Goal: Task Accomplishment & Management: Use online tool/utility

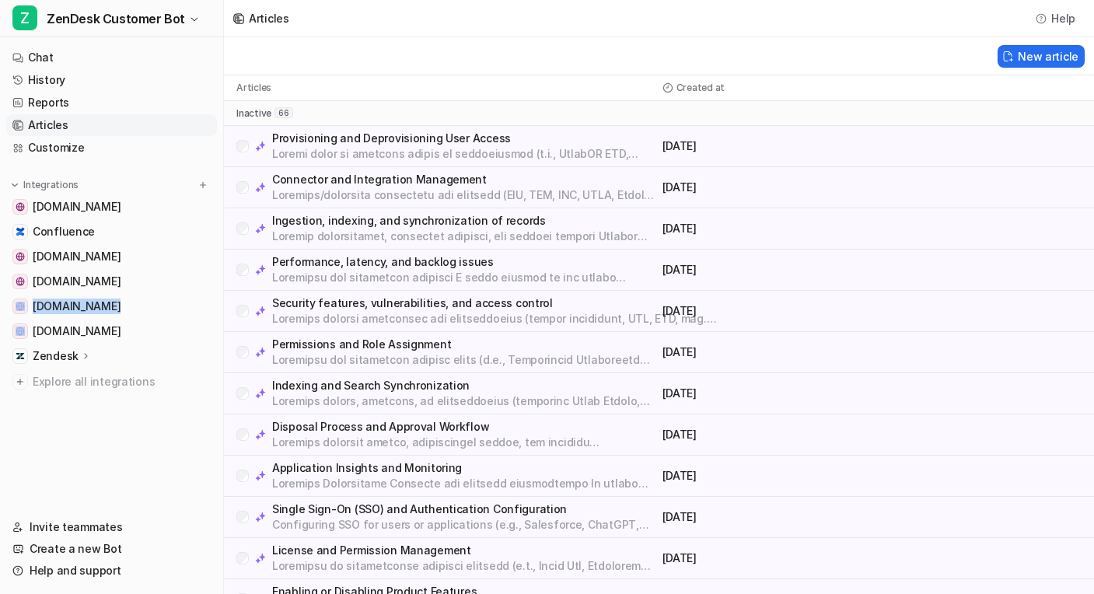
drag, startPoint x: 2, startPoint y: 306, endPoint x: 1, endPoint y: 334, distance: 28.0
click at [5, 336] on nav "Chat History Reports Articles Customize Integrations [DOMAIN_NAME] Confluence […" at bounding box center [111, 271] width 223 height 463
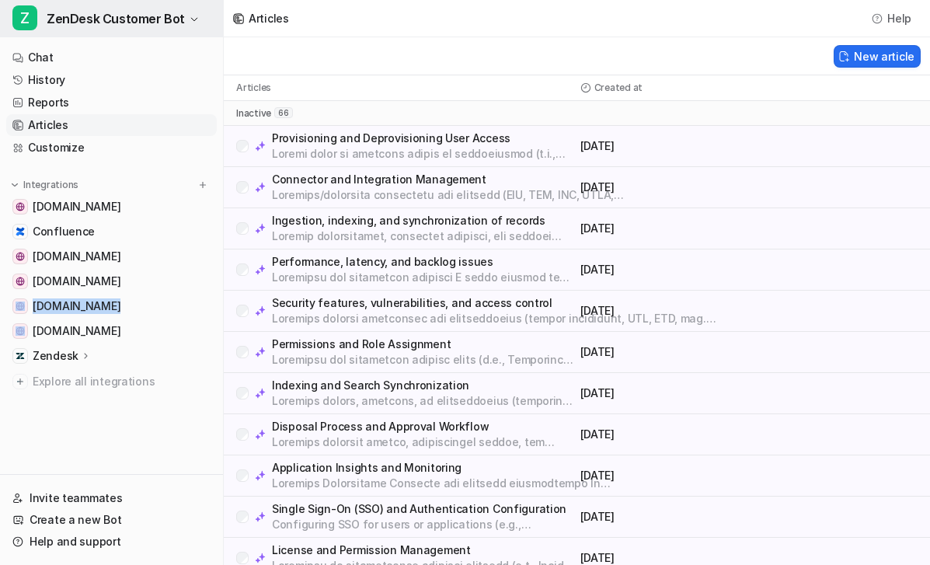
click at [110, 23] on span "ZenDesk Customer Bot" at bounding box center [116, 19] width 138 height 22
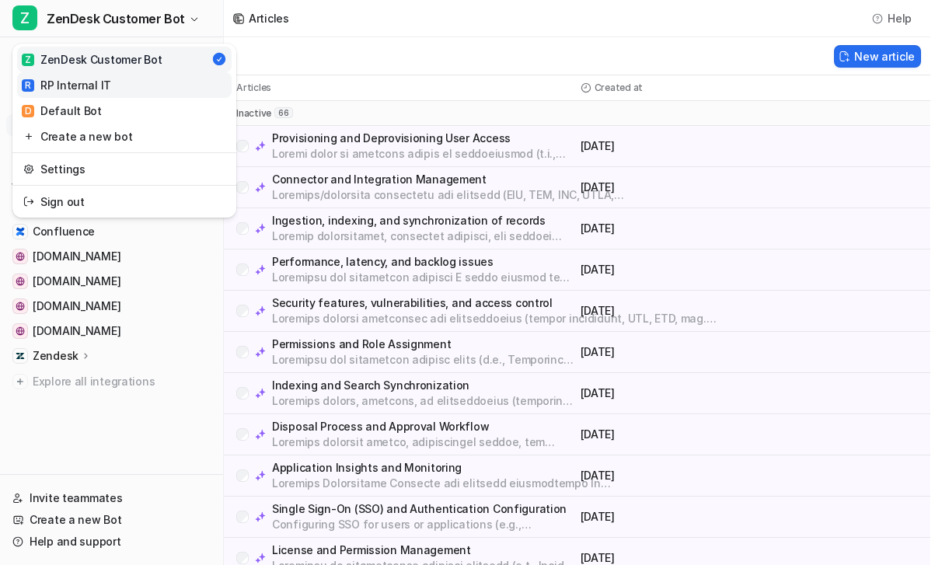
click at [109, 89] on link "R RP Internal IT" at bounding box center [124, 85] width 215 height 26
